Goal: Task Accomplishment & Management: Complete application form

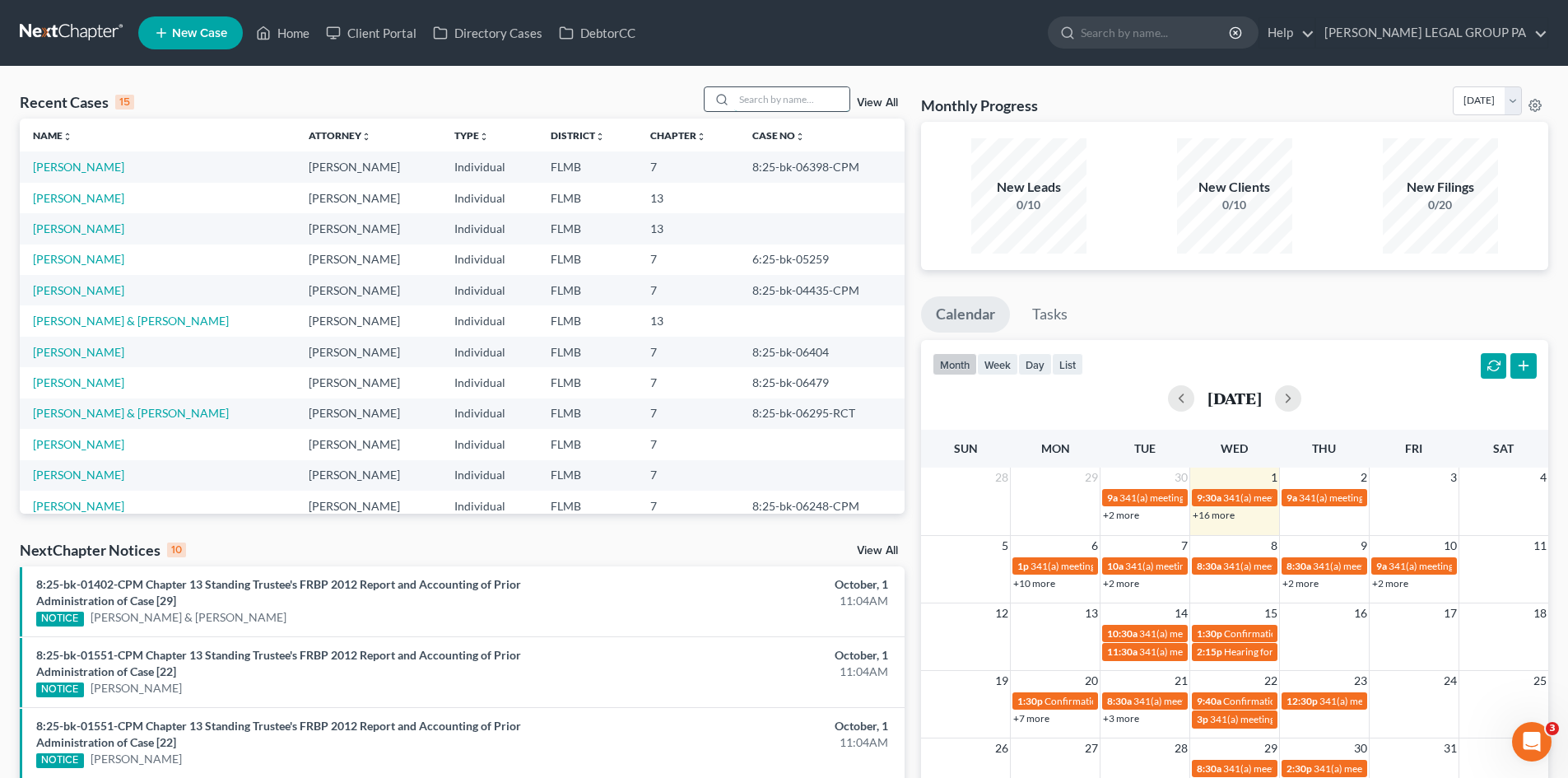
click at [776, 106] on input "search" at bounding box center [791, 99] width 115 height 23
type input "ciago"
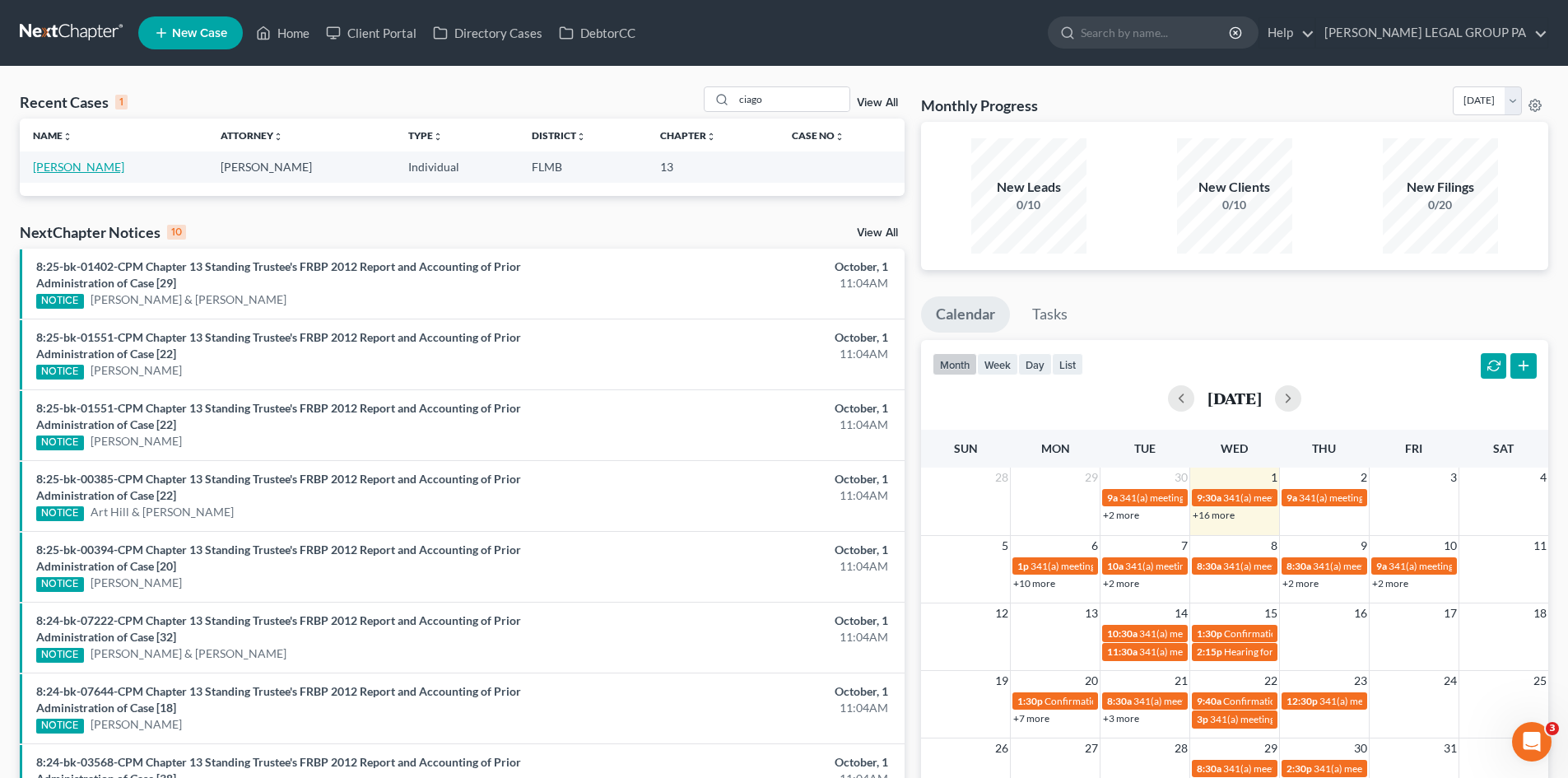
click at [91, 165] on link "[PERSON_NAME]" at bounding box center [78, 166] width 91 height 14
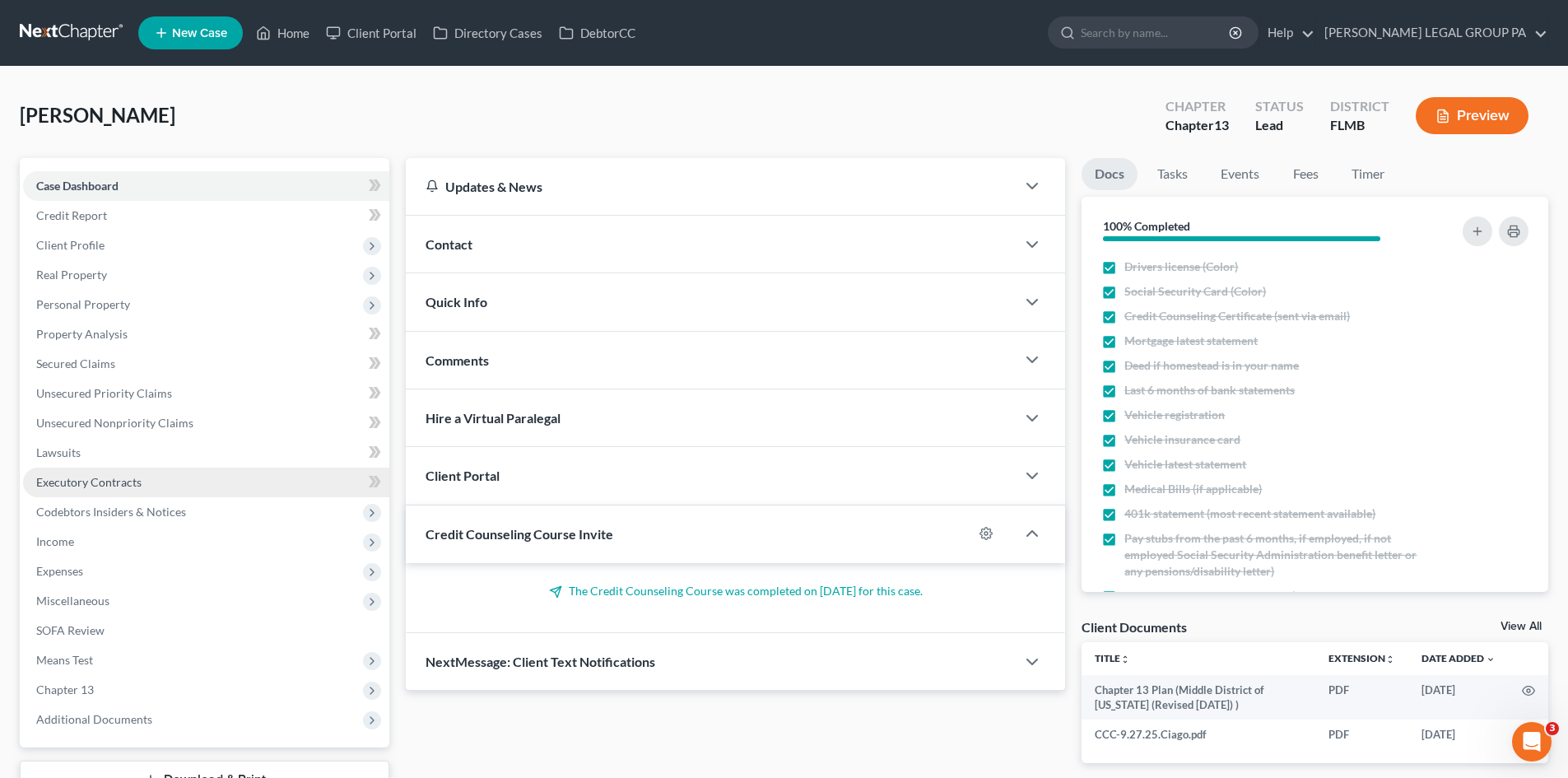
click at [142, 490] on link "Executory Contracts" at bounding box center [205, 482] width 366 height 29
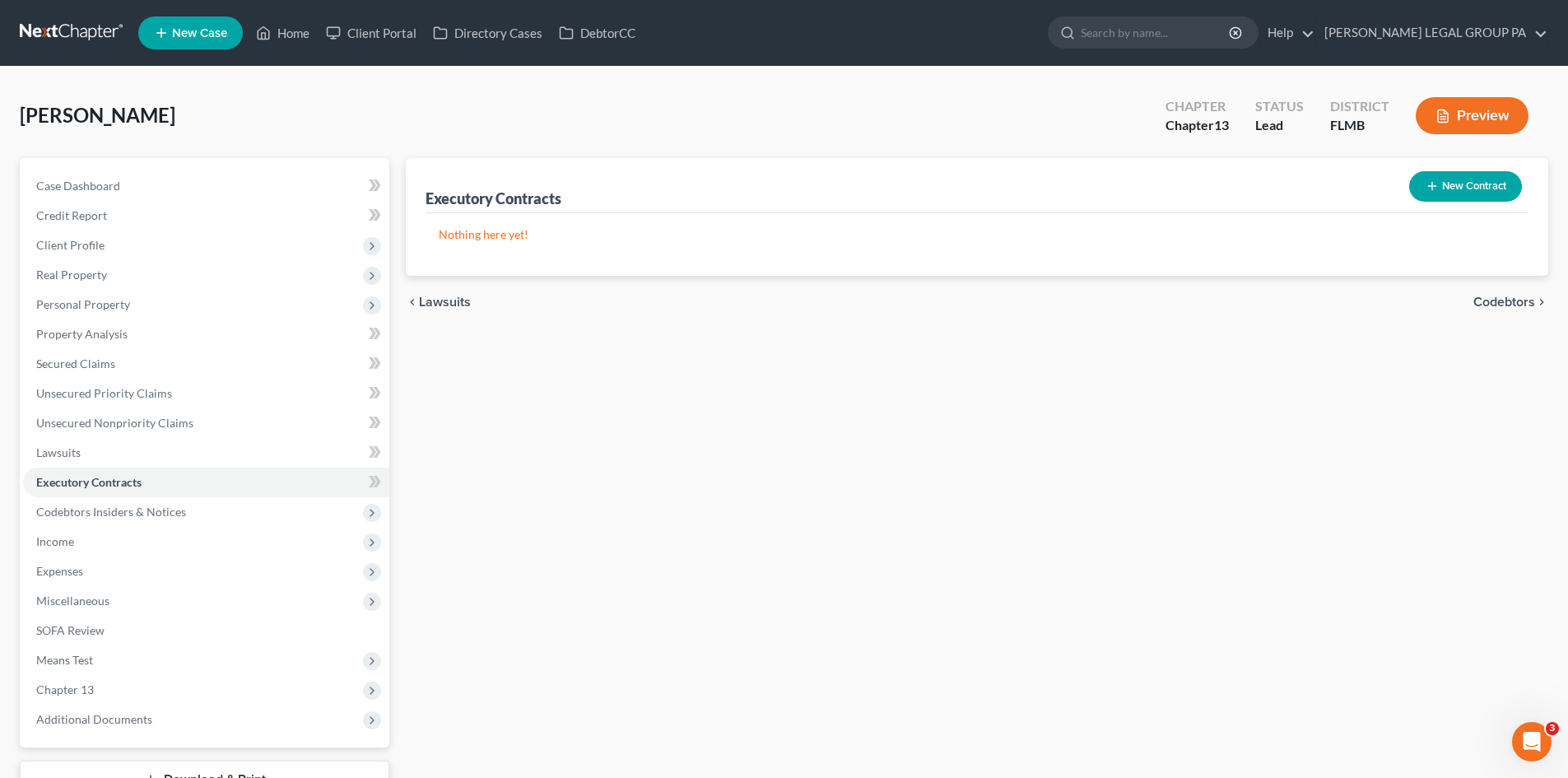
click at [1486, 179] on button "New Contract" at bounding box center [1465, 186] width 113 height 30
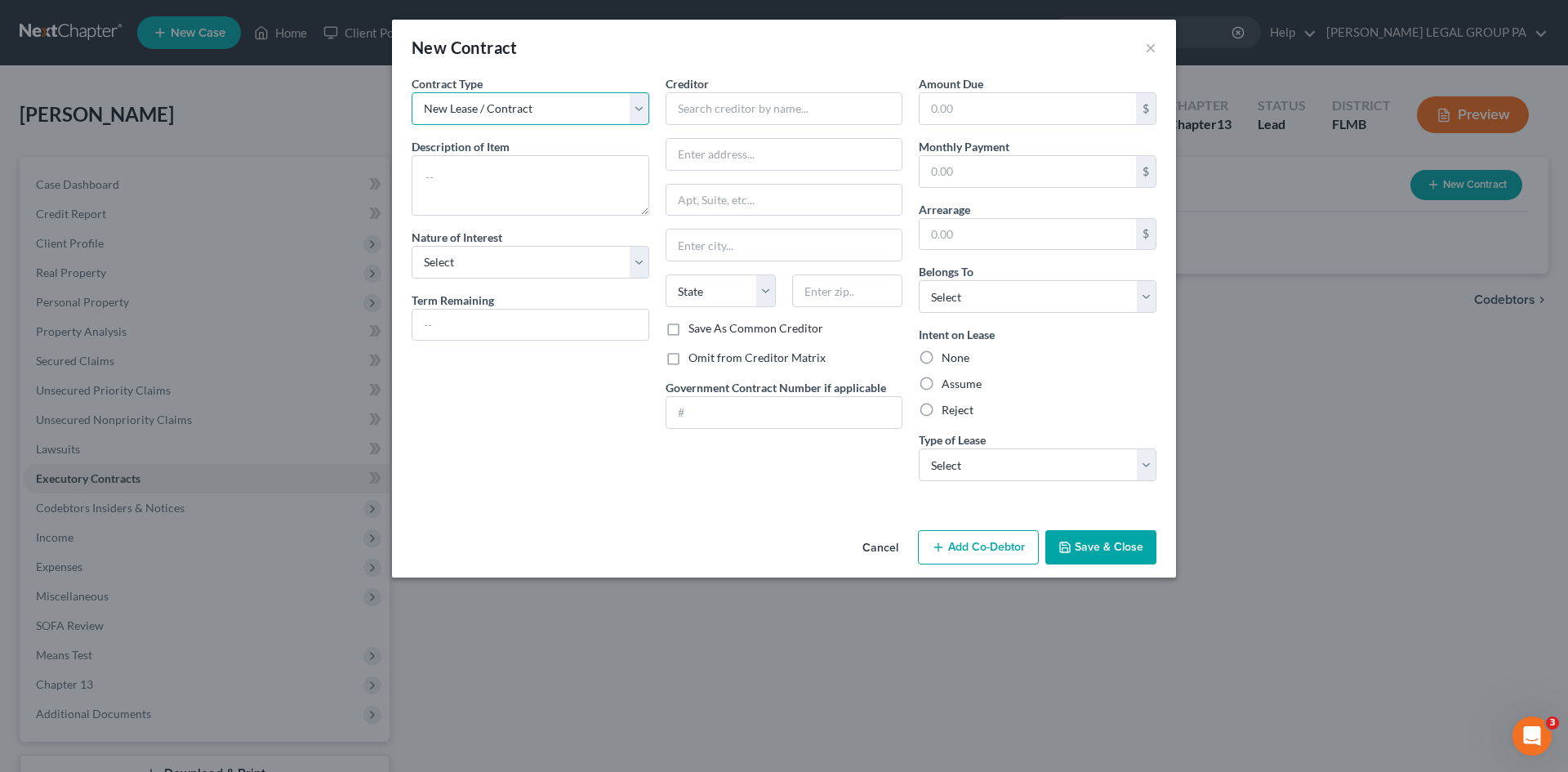
click at [636, 107] on select "New Lease / Contract New Timeshare" at bounding box center [531, 108] width 238 height 32
click at [649, 77] on div "Contract Type New Lease / Contract New Timeshare" at bounding box center [531, 100] width 238 height 50
click at [544, 174] on textarea at bounding box center [531, 186] width 238 height 61
click at [535, 268] on select "Select Purchaser Agent Lessor Lessee" at bounding box center [531, 262] width 238 height 32
click at [576, 448] on div "Contract Type New Lease / Contract New Timeshare Description of non-residential…" at bounding box center [530, 285] width 254 height 419
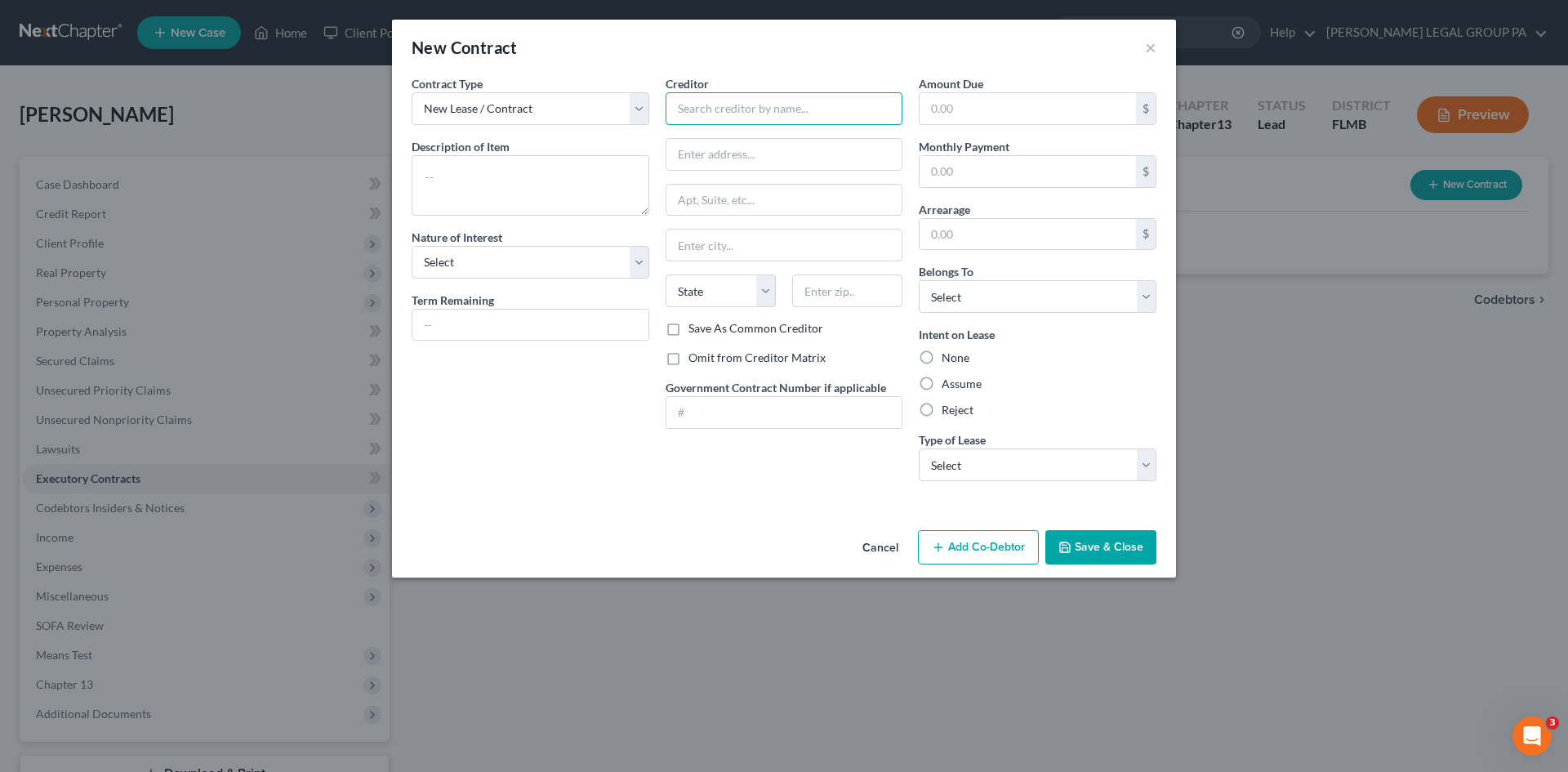
click at [714, 111] on input "text" at bounding box center [784, 108] width 238 height 32
click at [1007, 109] on input "text" at bounding box center [1028, 108] width 216 height 31
click at [959, 459] on select "Select Real Estate Car Other" at bounding box center [1038, 464] width 238 height 32
select select "0"
click at [919, 448] on select "Select Real Estate Car Other" at bounding box center [1038, 464] width 238 height 32
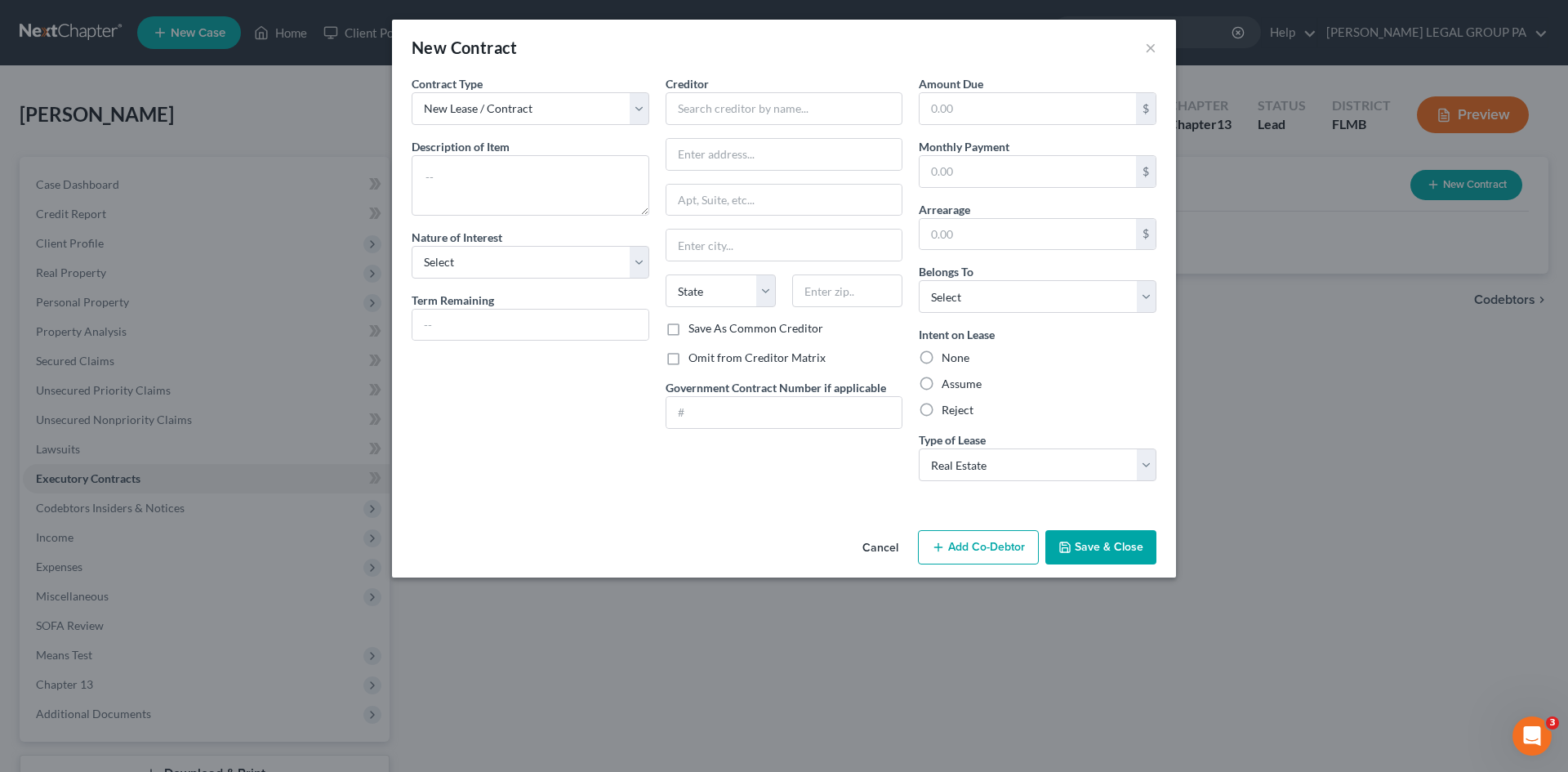
click at [887, 488] on div "Creditor * State [US_STATE] AK AR AZ CA CO [GEOGRAPHIC_DATA] DE DC [GEOGRAPHIC_…" at bounding box center [784, 285] width 254 height 419
click at [942, 407] on label "Reject" at bounding box center [957, 410] width 32 height 17
click at [948, 407] on input "Reject" at bounding box center [953, 407] width 11 height 11
radio input "true"
click at [977, 312] on select "Select Debtor 1 Only Debtor 2 Only Debtor 1 And Debtor 2 Only At Least One Of T…" at bounding box center [1038, 296] width 238 height 32
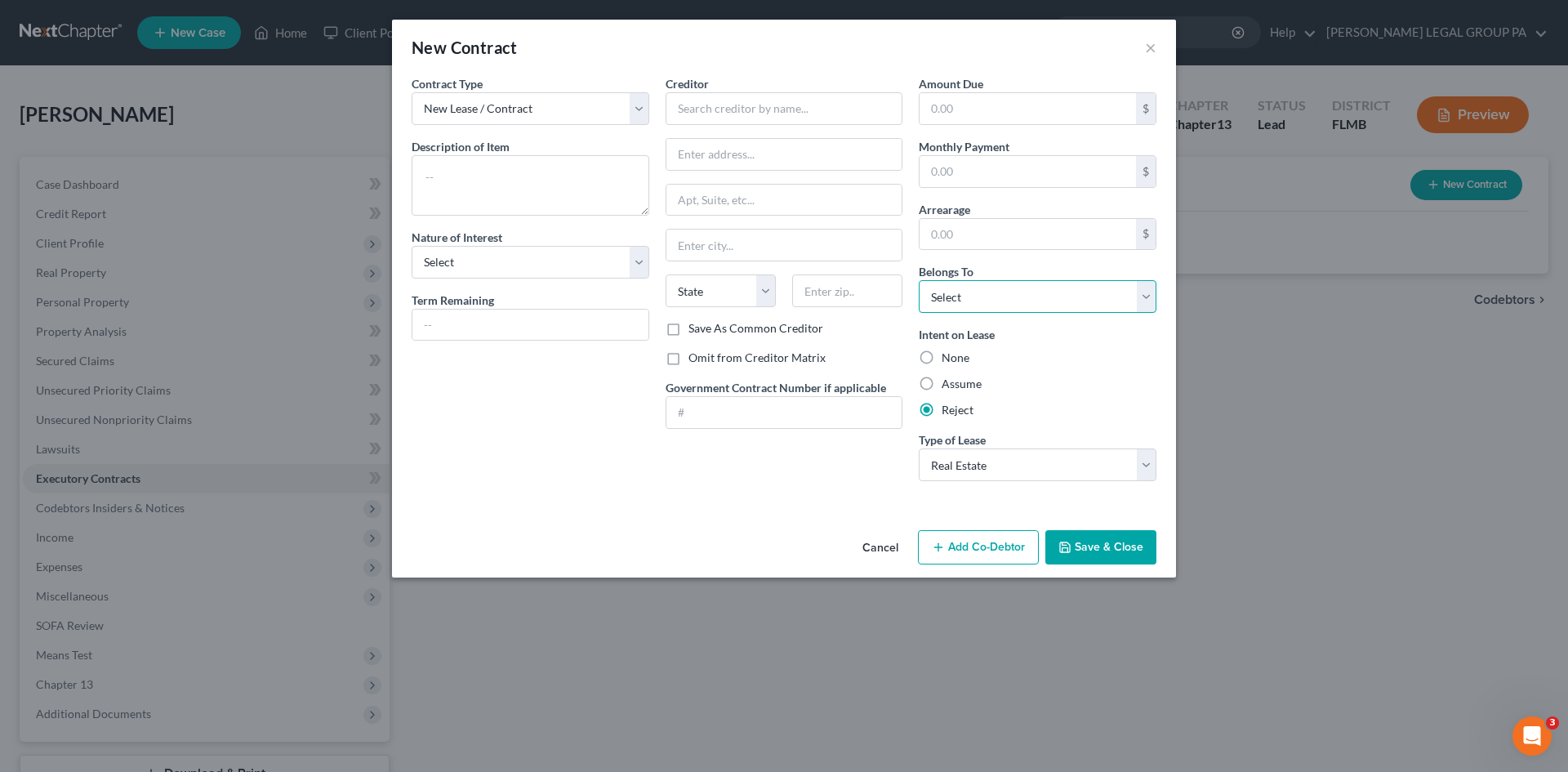
select select "0"
click at [919, 280] on select "Select Debtor 1 Only Debtor 2 Only Debtor 1 And Debtor 2 Only At Least One Of T…" at bounding box center [1038, 296] width 238 height 32
click at [1026, 240] on input "text" at bounding box center [1028, 234] width 216 height 31
click at [555, 483] on div "Contract Type New Lease / Contract New Timeshare Description of non-residential…" at bounding box center [530, 285] width 254 height 419
click at [531, 200] on textarea at bounding box center [531, 186] width 238 height 61
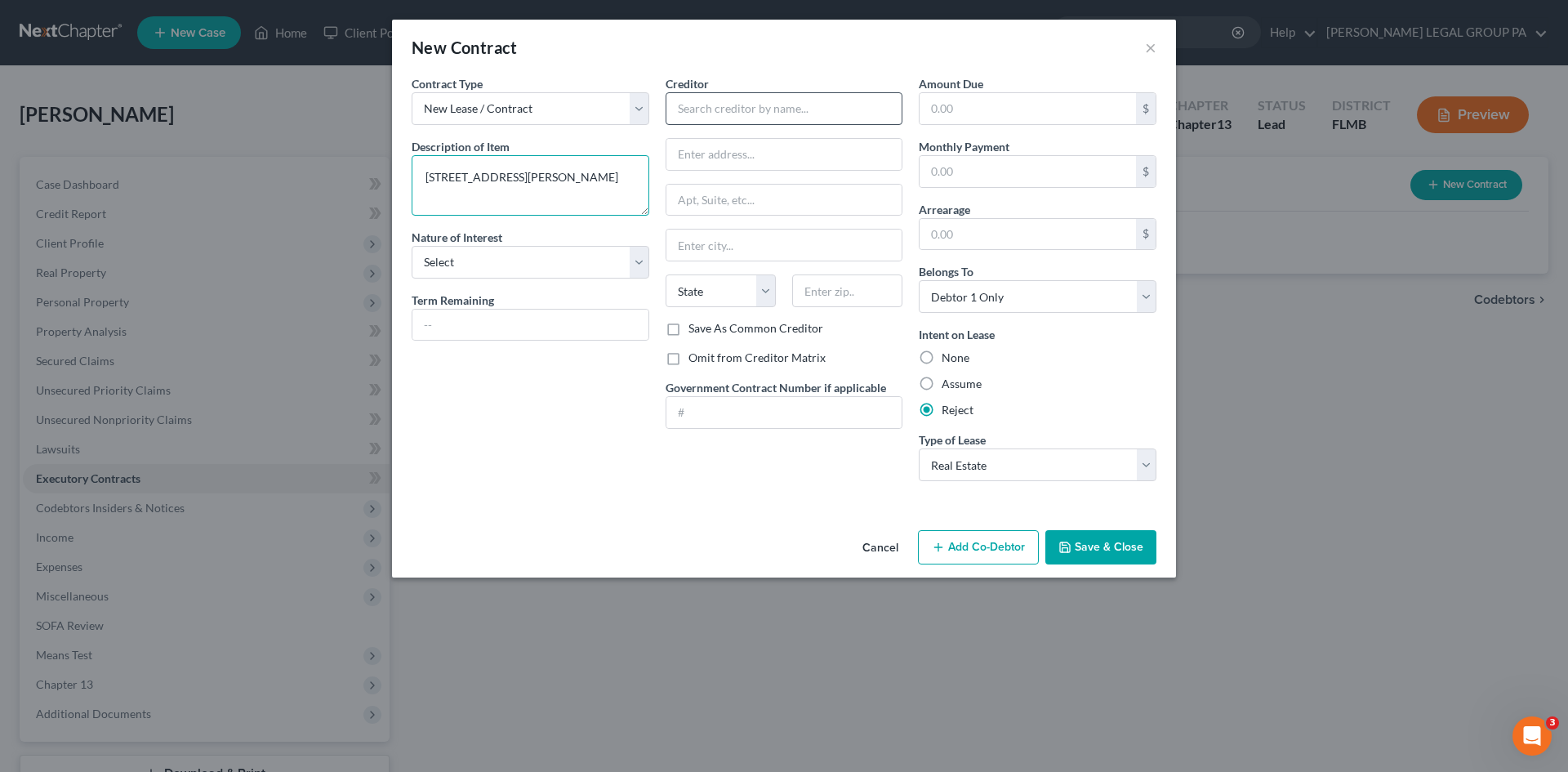
type textarea "[STREET_ADDRESS][PERSON_NAME]"
click at [819, 120] on input "text" at bounding box center [784, 108] width 238 height 32
type input "JIS Property Investments LLC"
click at [855, 354] on div "Omit from Creditor Matrix" at bounding box center [784, 358] width 238 height 17
click at [773, 98] on input "JIS Property Investments LLC" at bounding box center [784, 108] width 238 height 32
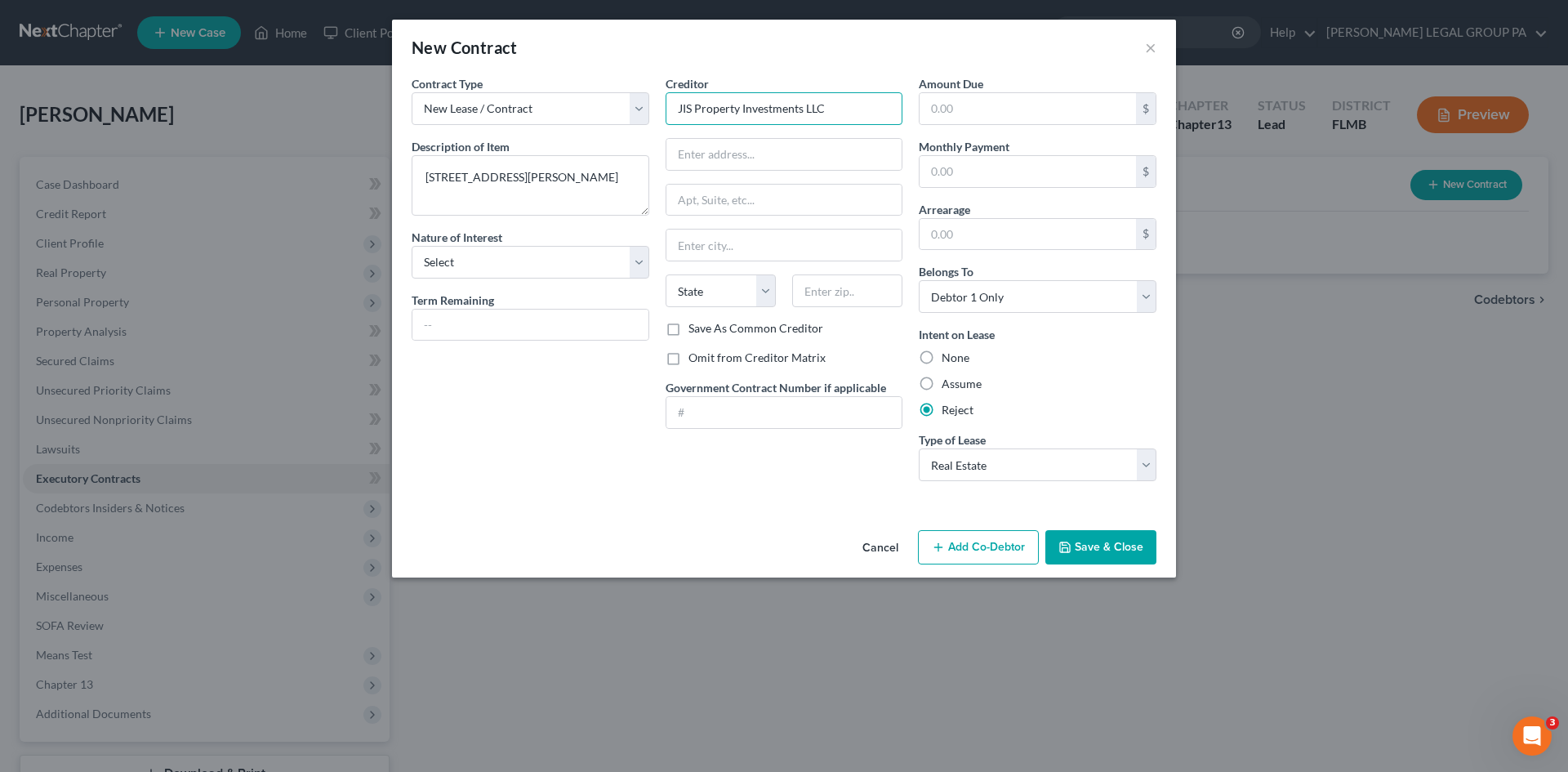
click at [772, 97] on input "JIS Property Investments LLC" at bounding box center [784, 108] width 238 height 32
drag, startPoint x: 771, startPoint y: 96, endPoint x: 731, endPoint y: 103, distance: 40.6
click at [731, 103] on input "JIS Property Investments LLC" at bounding box center [784, 108] width 238 height 32
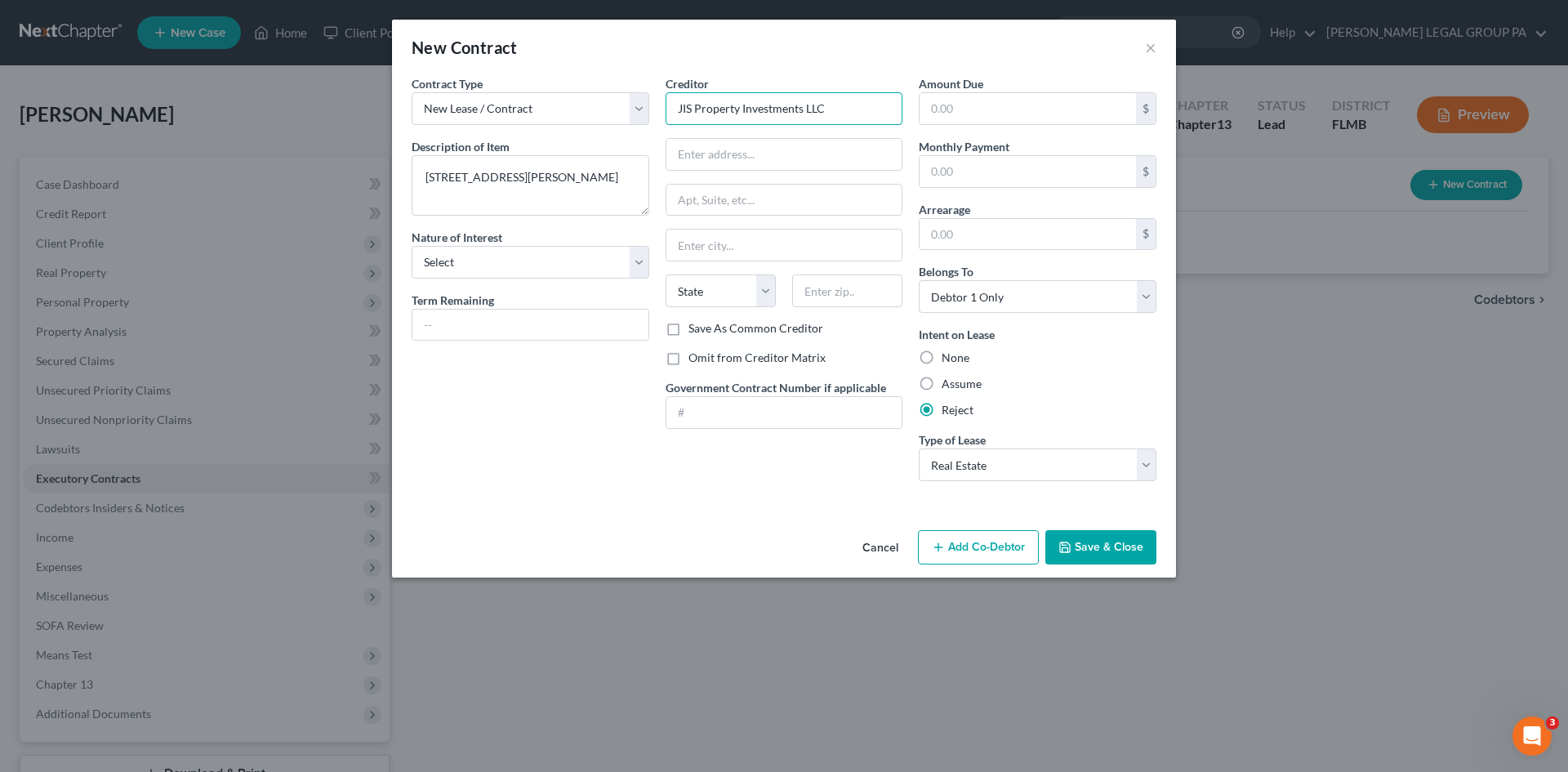
click at [731, 103] on input "JIS Property Investments LLC" at bounding box center [784, 108] width 238 height 32
click at [749, 159] on input "text" at bounding box center [784, 154] width 236 height 31
paste input "[STREET_ADDRESS]"
type input "[STREET_ADDRESS]"
click at [686, 201] on input "text" at bounding box center [784, 200] width 236 height 31
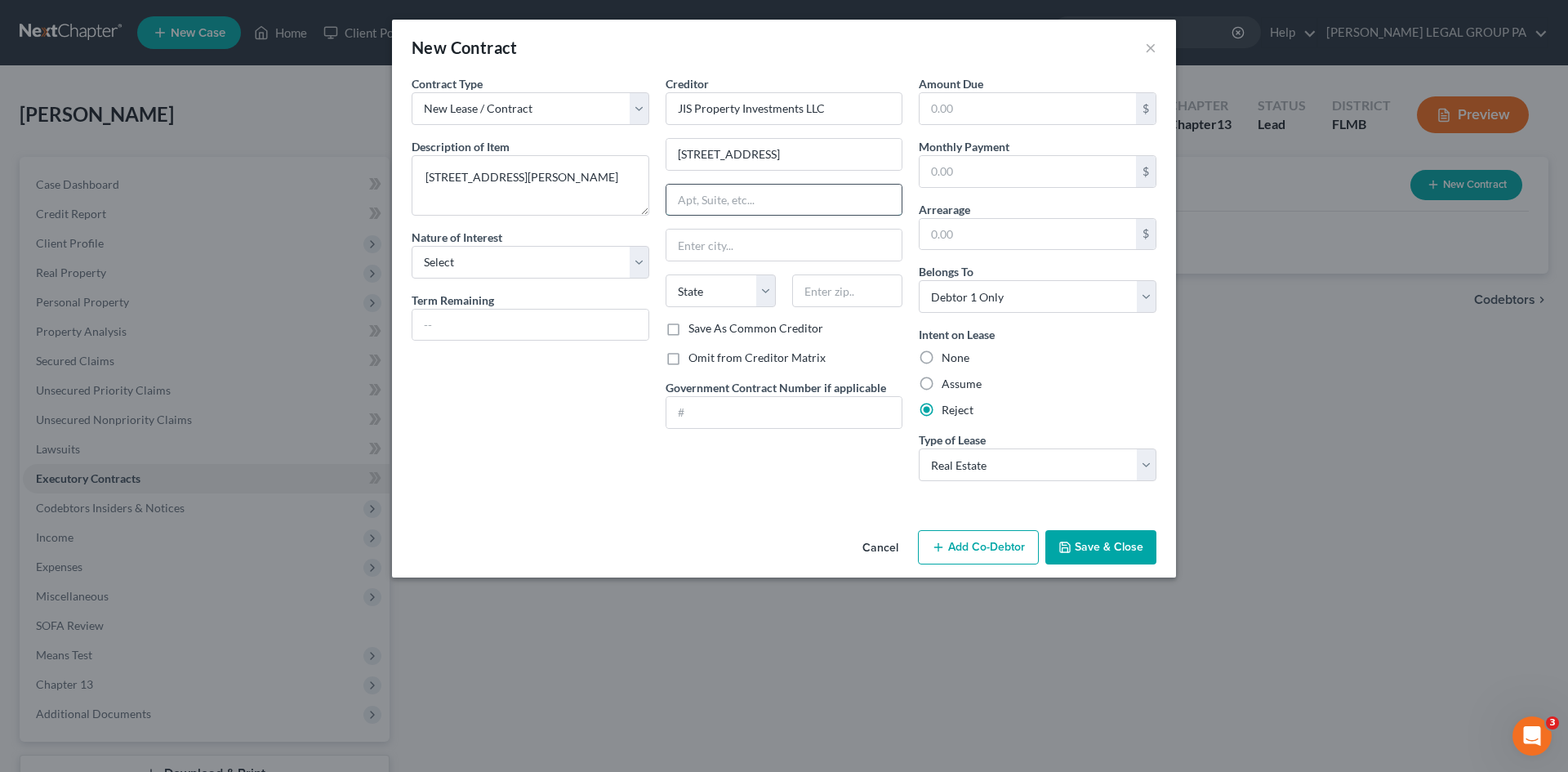
paste input "SUITE 300"
type input "SUITE 300"
click at [817, 294] on input "text" at bounding box center [847, 290] width 111 height 32
type input "33702"
click at [571, 429] on div "Contract Type New Lease / Contract New Timeshare Description of non-residential…" at bounding box center [530, 285] width 254 height 419
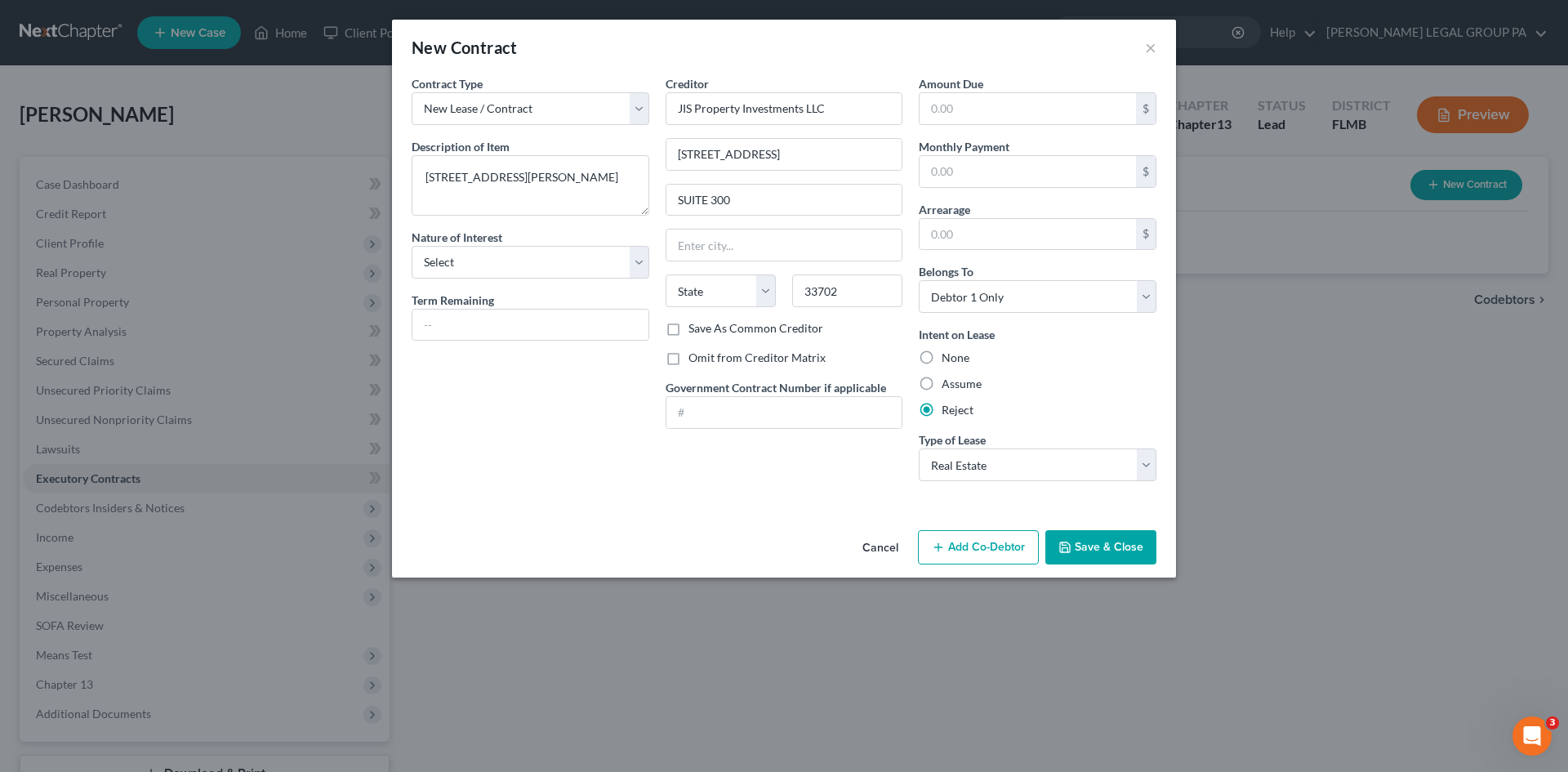
type input "[GEOGRAPHIC_DATA]"
select select "9"
click at [641, 180] on textarea "[STREET_ADDRESS][PERSON_NAME]" at bounding box center [531, 186] width 238 height 61
drag, startPoint x: 644, startPoint y: 209, endPoint x: 645, endPoint y: 225, distance: 16.0
click at [646, 238] on textarea "[STREET_ADDRESS][PERSON_NAME]" at bounding box center [531, 196] width 238 height 82
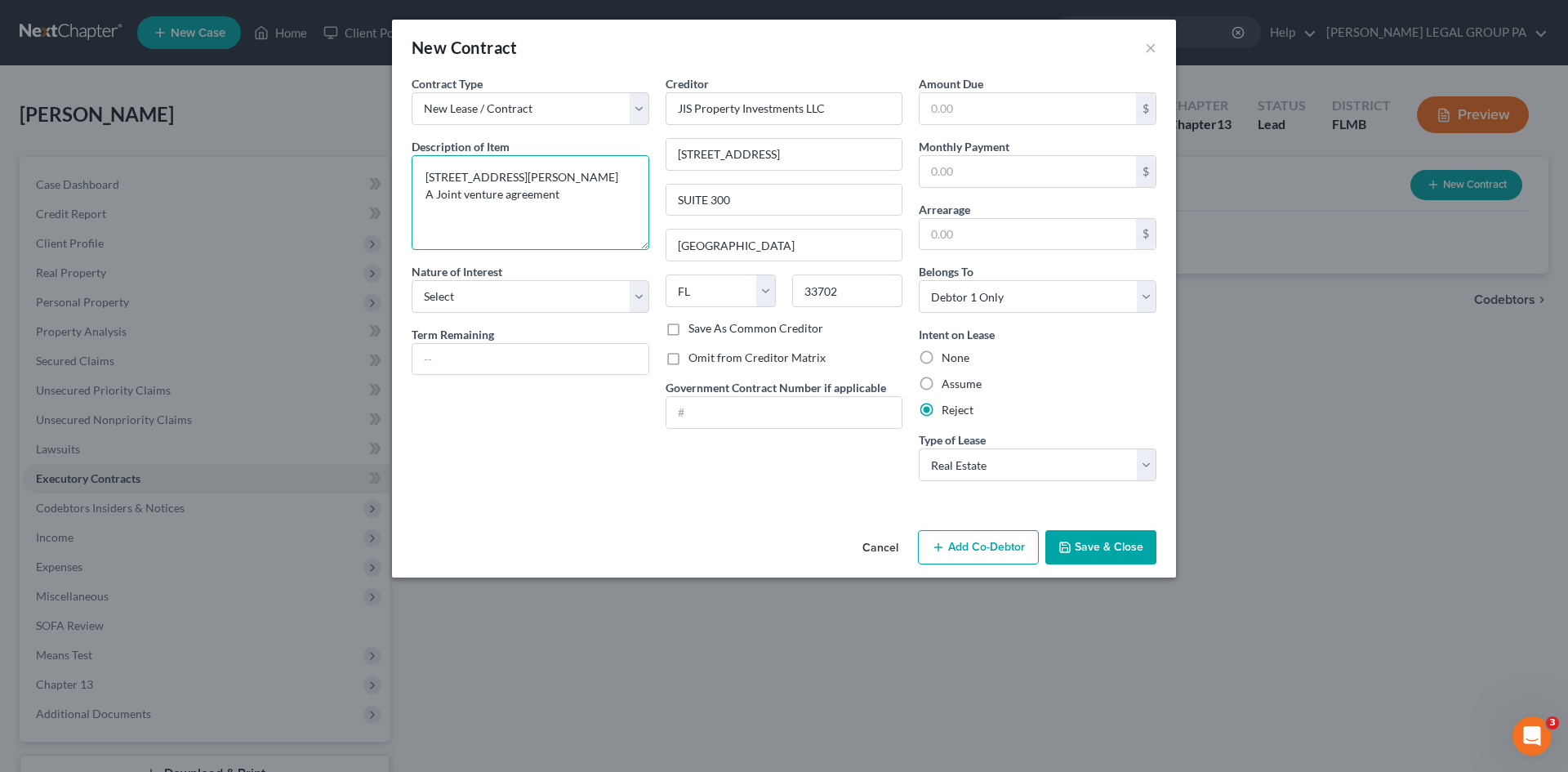
click at [441, 190] on textarea "[STREET_ADDRESS][PERSON_NAME] A Joint venture agreement" at bounding box center [531, 203] width 238 height 95
click at [591, 190] on textarea "[STREET_ADDRESS][PERSON_NAME] A joint venture agreement" at bounding box center [531, 203] width 238 height 95
type textarea "[STREET_ADDRESS][PERSON_NAME] A joint venture agreement"
click at [559, 299] on select "Select Purchaser Agent Lessor Lessee" at bounding box center [531, 296] width 238 height 32
click at [412, 280] on select "Select Purchaser Agent Lessor Lessee" at bounding box center [531, 296] width 238 height 32
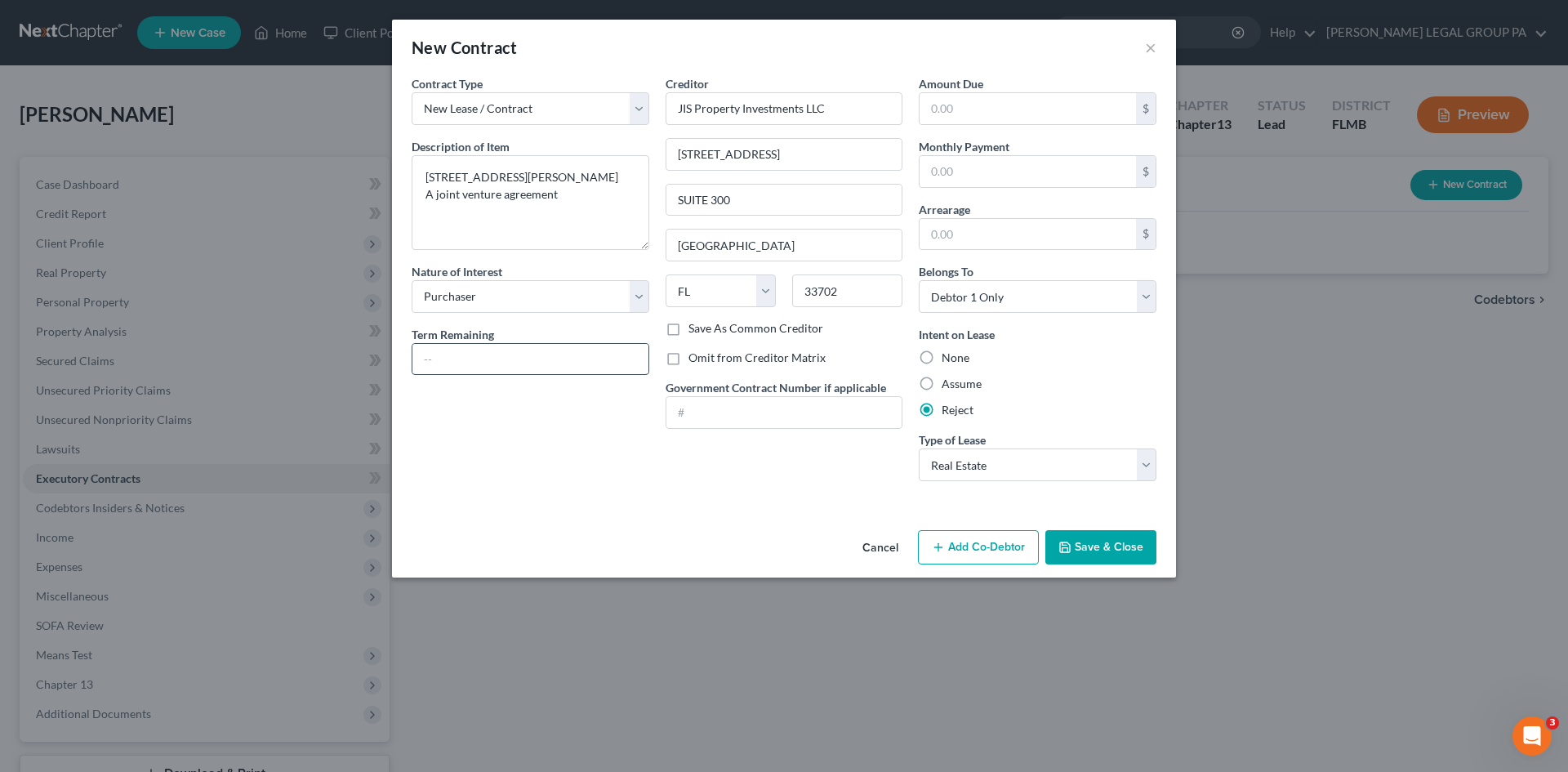
click at [492, 360] on input "text" at bounding box center [531, 359] width 236 height 31
click at [509, 307] on select "Select Purchaser Agent Lessor Lessee" at bounding box center [531, 296] width 238 height 32
click at [412, 280] on select "Select Purchaser Agent Lessor Lessee" at bounding box center [531, 296] width 238 height 32
click at [517, 294] on select "Select Purchaser Agent Lessor Lessee" at bounding box center [531, 296] width 238 height 32
select select "0"
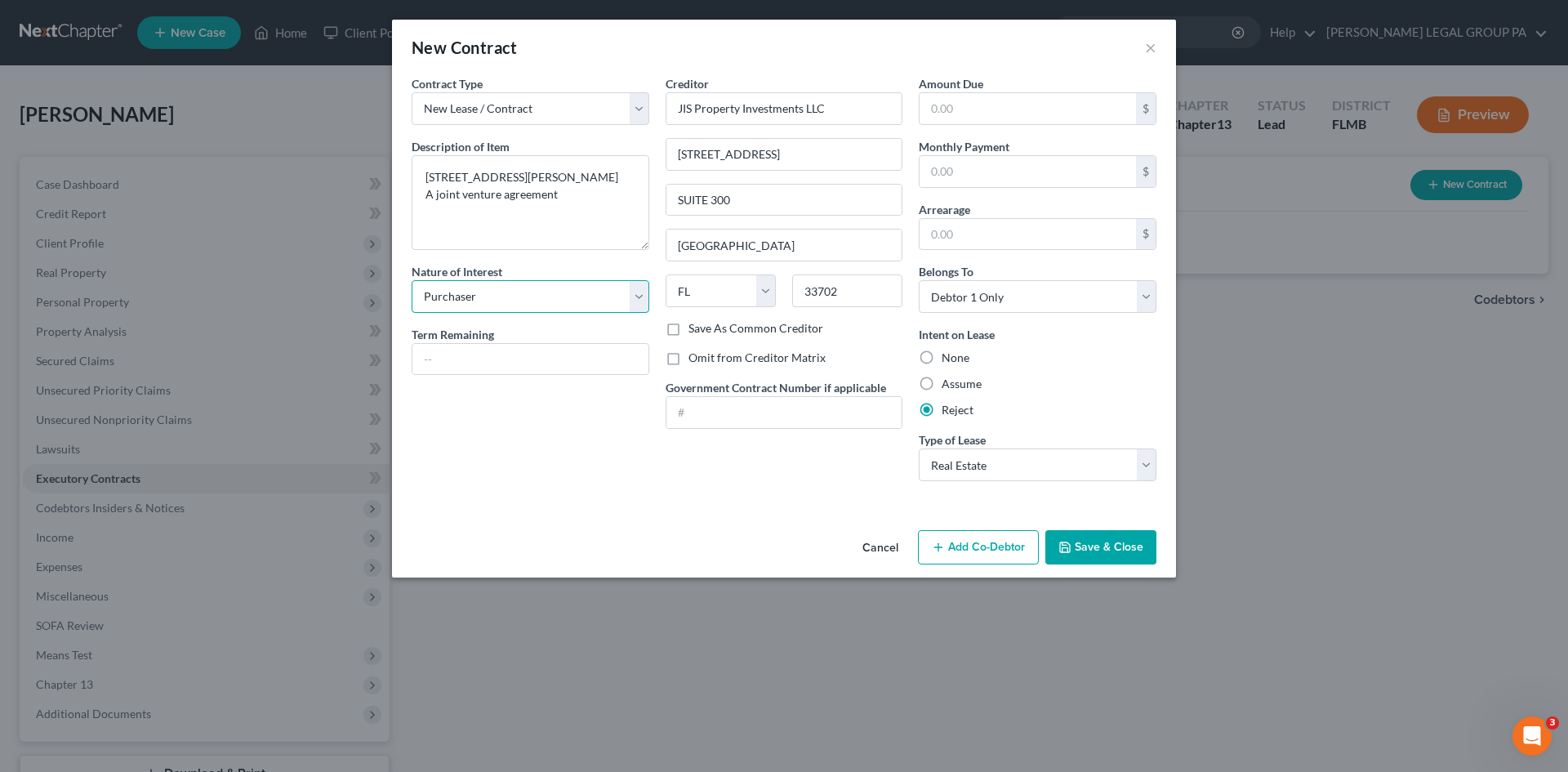
click at [412, 280] on select "Select Purchaser Agent Lessor Lessee" at bounding box center [531, 296] width 238 height 32
click at [540, 455] on div "Contract Type New Lease / Contract New Timeshare Description of non-residential…" at bounding box center [530, 285] width 254 height 419
click at [1106, 457] on select "Select Real Estate Car Other" at bounding box center [1038, 464] width 238 height 32
click at [712, 527] on div "Cancel Add Co-Debtor Save & Close" at bounding box center [784, 550] width 784 height 54
click at [1074, 546] on button "Save & Close" at bounding box center [1101, 547] width 111 height 34
